Goal: Information Seeking & Learning: Learn about a topic

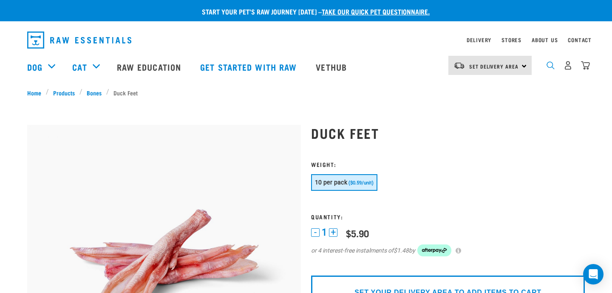
click at [550, 65] on img "dropdown navigation" at bounding box center [551, 65] width 8 height 8
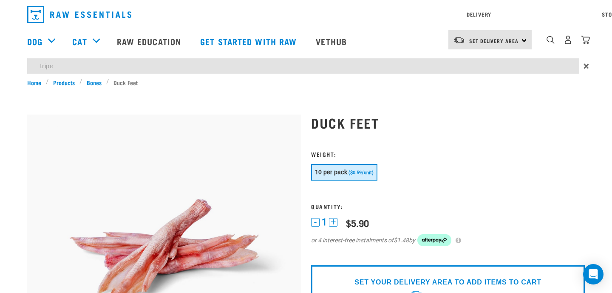
type input "tripe"
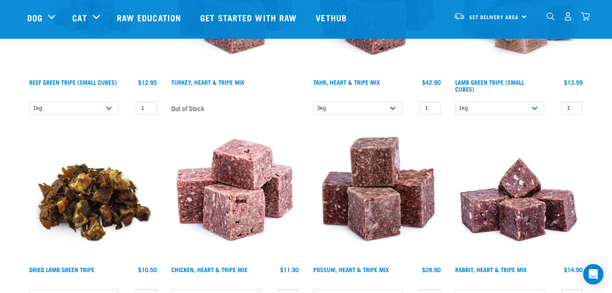
scroll to position [375, 0]
click at [521, 49] on img at bounding box center [519, 8] width 132 height 132
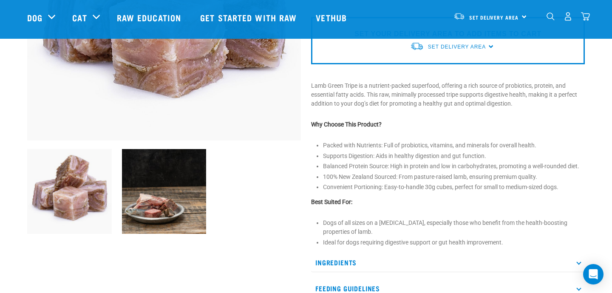
scroll to position [187, 0]
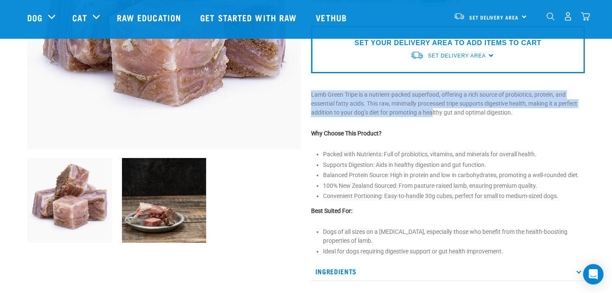
drag, startPoint x: 308, startPoint y: 94, endPoint x: 447, endPoint y: 123, distance: 141.2
click at [447, 123] on div "Lamb Green Tripe (Small Cubes) 1kg" at bounding box center [448, 104] width 284 height 481
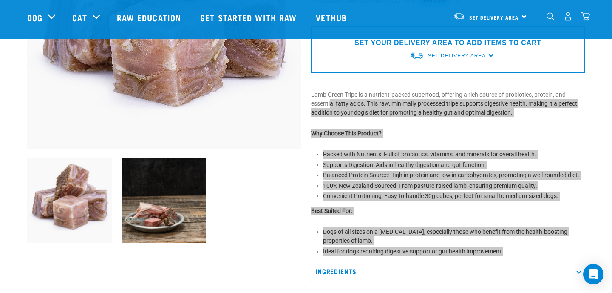
drag, startPoint x: 517, startPoint y: 251, endPoint x: 331, endPoint y: 100, distance: 240.0
click at [331, 100] on div "Lamb Green Tripe (Small Cubes) 1kg" at bounding box center [448, 104] width 284 height 481
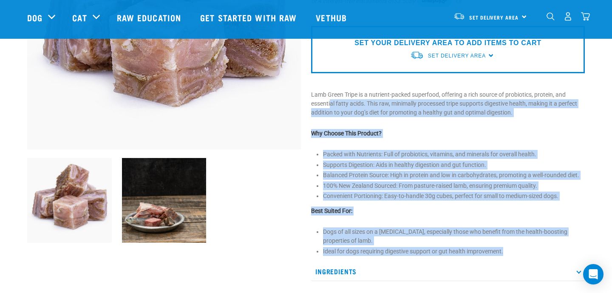
click at [543, 253] on li "Ideal for dogs requiring digestive support or gut health improvement." at bounding box center [454, 251] width 262 height 9
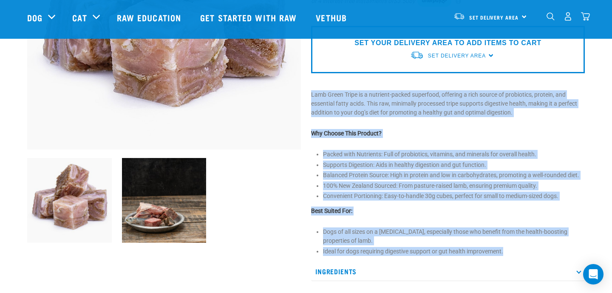
drag, startPoint x: 511, startPoint y: 251, endPoint x: 317, endPoint y: 85, distance: 254.7
click at [317, 85] on div "Lamb Green Tripe (Small Cubes) 1kg" at bounding box center [448, 104] width 284 height 481
copy div "Lamb Green Tripe is a nutrient-packed superfood, offering a rich source of prob…"
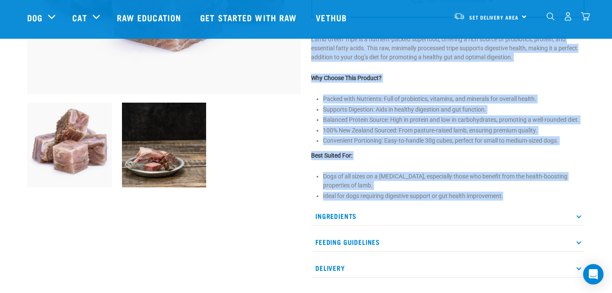
scroll to position [280, 0]
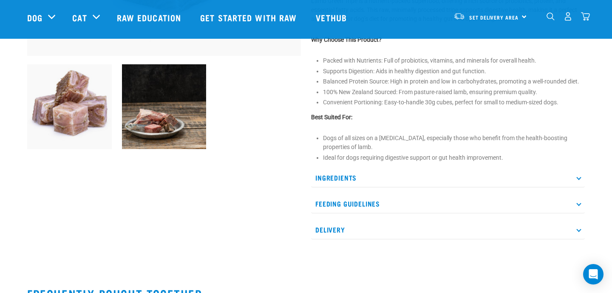
click at [350, 176] on p "Ingredients" at bounding box center [448, 177] width 274 height 19
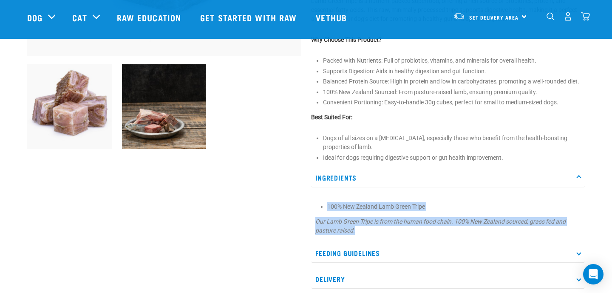
drag, startPoint x: 322, startPoint y: 206, endPoint x: 421, endPoint y: 231, distance: 102.1
click at [421, 231] on section "100% New Zealand Lamb Green Tripe Our Lamb Green Tripe is from the human food c…" at bounding box center [448, 218] width 265 height 33
copy section "100% New Zealand Lamb Green Tripe Our Lamb Green Tripe is from the human food c…"
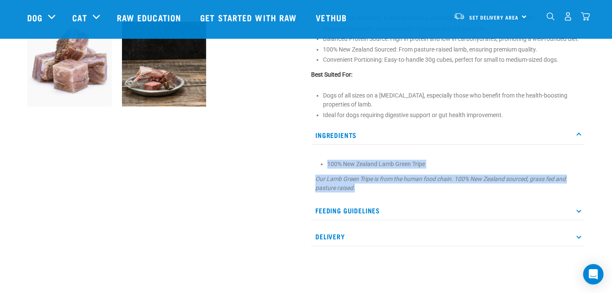
scroll to position [365, 0]
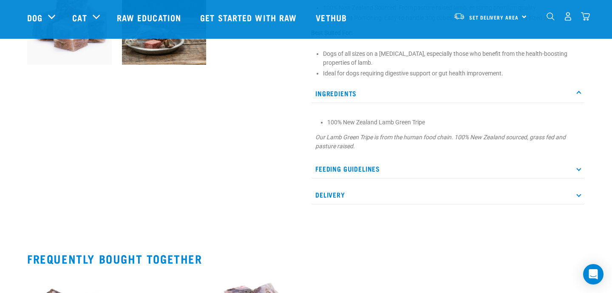
click at [373, 165] on p "Feeding Guidelines" at bounding box center [448, 168] width 274 height 19
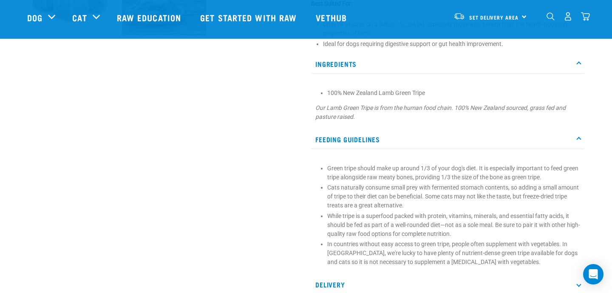
scroll to position [399, 0]
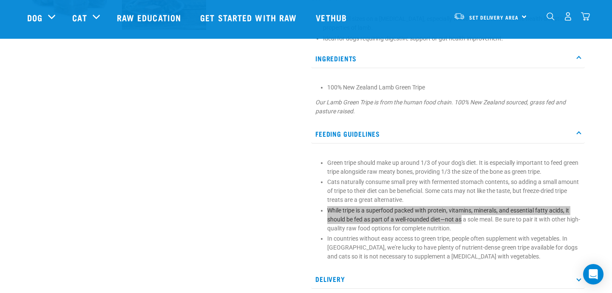
drag, startPoint x: 327, startPoint y: 209, endPoint x: 461, endPoint y: 220, distance: 135.2
click at [462, 220] on section "Green tripe should make up around 1/3 of your dog's diet. It is especially impo…" at bounding box center [448, 209] width 265 height 103
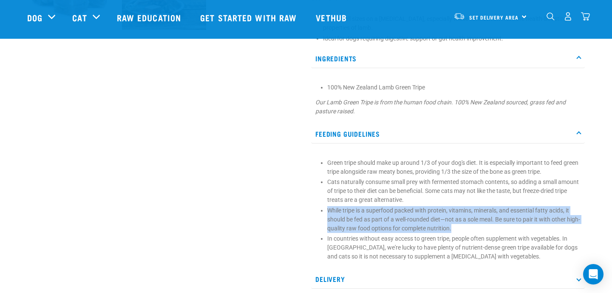
drag, startPoint x: 469, startPoint y: 228, endPoint x: 324, endPoint y: 210, distance: 146.7
click at [328, 210] on li "While tripe is a superfood packed with protein, vitamins, minerals, and essenti…" at bounding box center [454, 219] width 253 height 27
copy li "While tripe is a superfood packed with protein, vitamins, minerals, and essenti…"
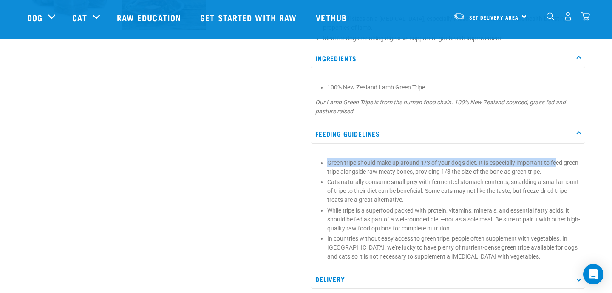
drag, startPoint x: 327, startPoint y: 162, endPoint x: 560, endPoint y: 164, distance: 232.7
click at [560, 164] on li "Green tripe should make up around 1/3 of your dog's diet. It is especially impo…" at bounding box center [454, 167] width 253 height 18
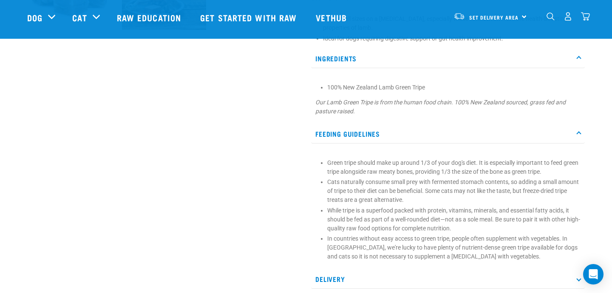
click at [565, 174] on li "Green tripe should make up around 1/3 of your dog's diet. It is especially impo…" at bounding box center [454, 167] width 253 height 18
drag, startPoint x: 565, startPoint y: 174, endPoint x: 317, endPoint y: 185, distance: 247.8
click at [318, 185] on section "Green tripe should make up around 1/3 of your dog's diet. It is especially impo…" at bounding box center [448, 209] width 265 height 103
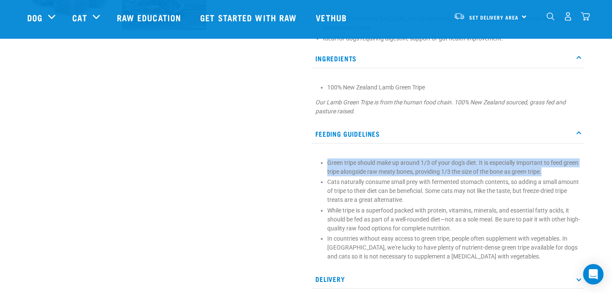
drag, startPoint x: 563, startPoint y: 171, endPoint x: 325, endPoint y: 163, distance: 237.9
click at [326, 163] on section "Green tripe should make up around 1/3 of your dog's diet. It is especially impo…" at bounding box center [448, 209] width 265 height 103
copy li "Green tripe should make up around 1/3 of your dog's diet. It is especially impo…"
